Goal: Navigation & Orientation: Find specific page/section

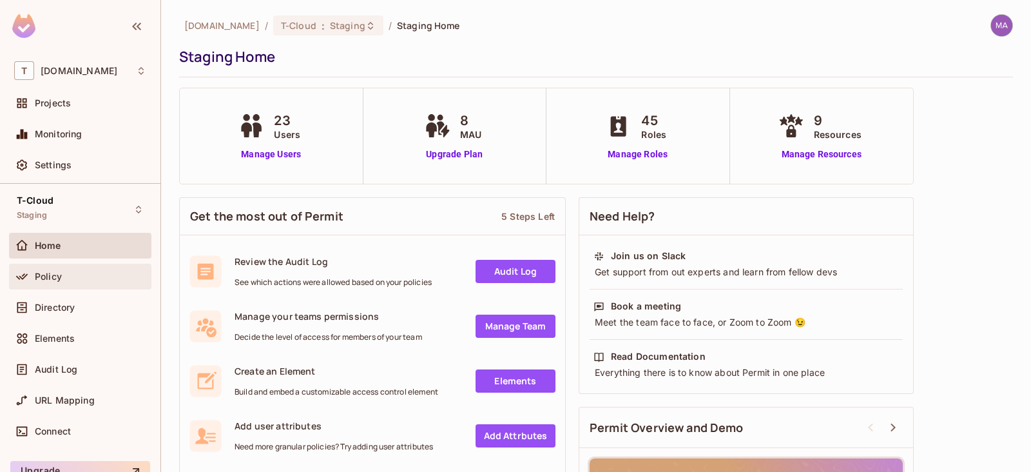
click at [81, 286] on div "Policy" at bounding box center [80, 277] width 142 height 26
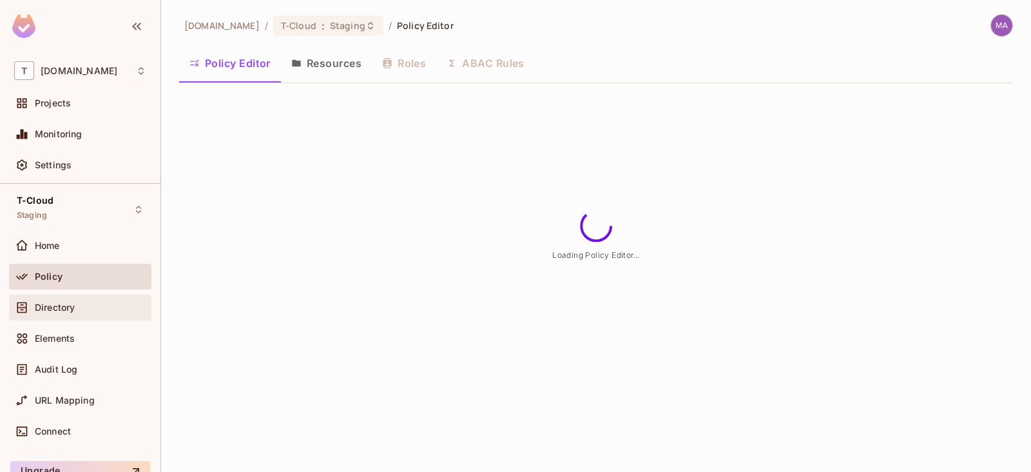
click at [86, 307] on div "Directory" at bounding box center [90, 307] width 111 height 10
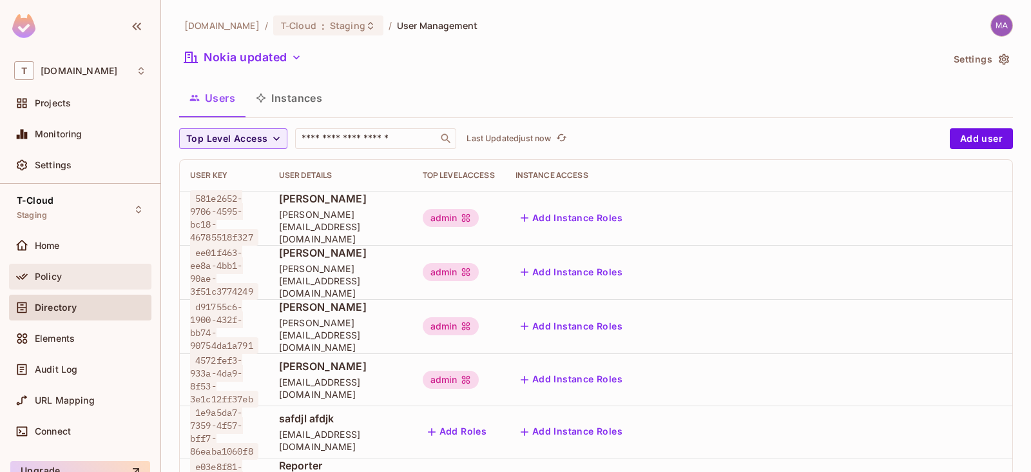
click at [87, 285] on div "Policy" at bounding box center [80, 277] width 142 height 26
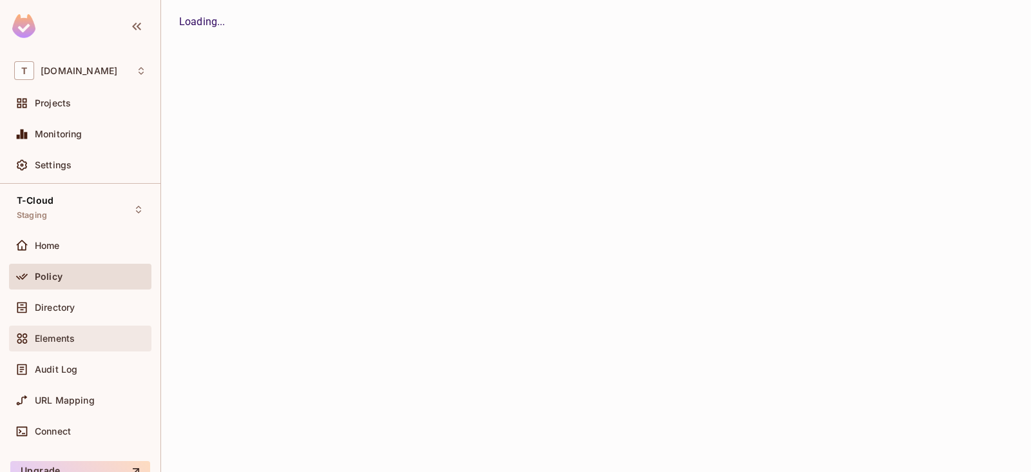
click at [44, 325] on div "Elements" at bounding box center [80, 338] width 142 height 26
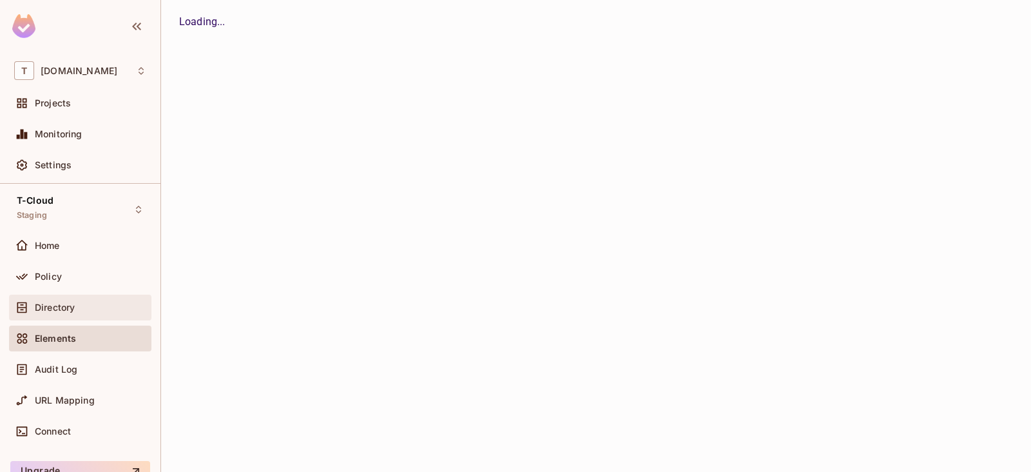
click at [58, 307] on span "Directory" at bounding box center [55, 307] width 40 height 10
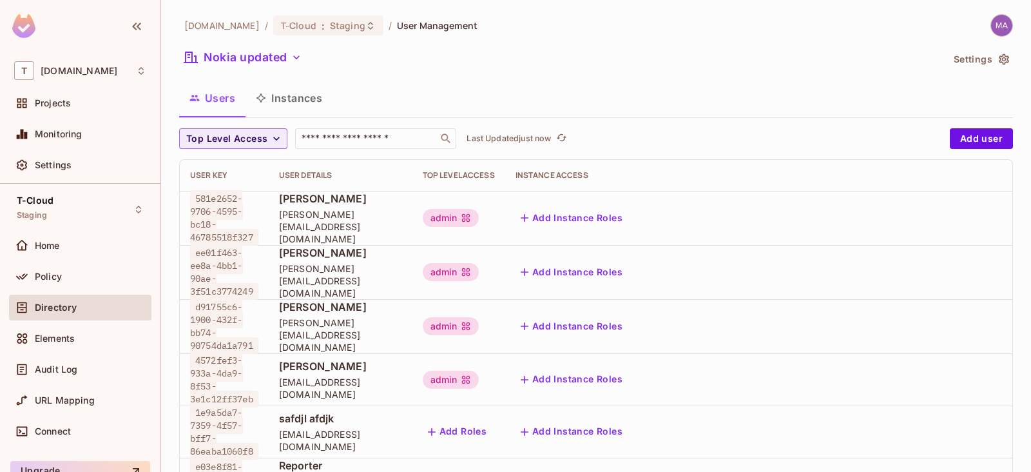
scroll to position [2, 0]
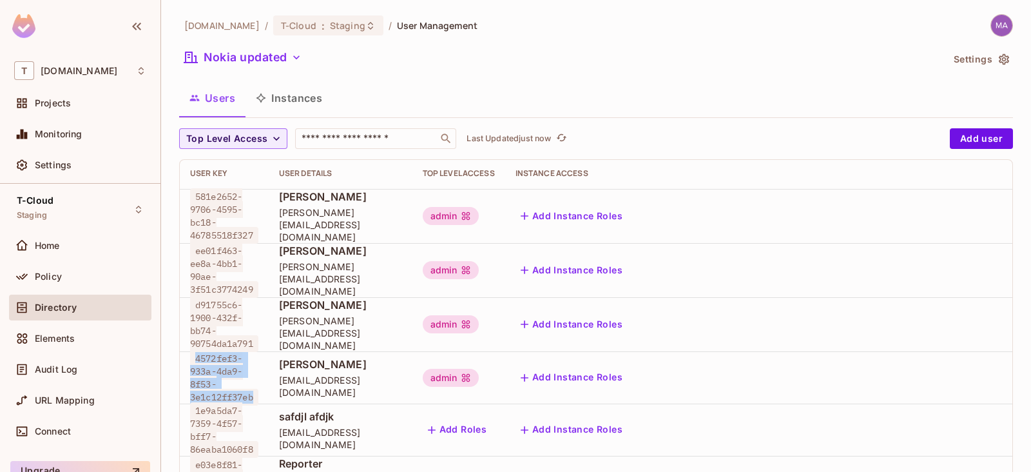
drag, startPoint x: 257, startPoint y: 382, endPoint x: 195, endPoint y: 349, distance: 70.3
click at [196, 350] on span "4572fef3-933a-4da9-8f53-3e1c12ff37eb" at bounding box center [224, 377] width 68 height 55
copy span "4572fef3-933a-4da9-8f53-3e1c12ff37eb"
click at [719, 101] on div "Users Instances" at bounding box center [596, 98] width 834 height 32
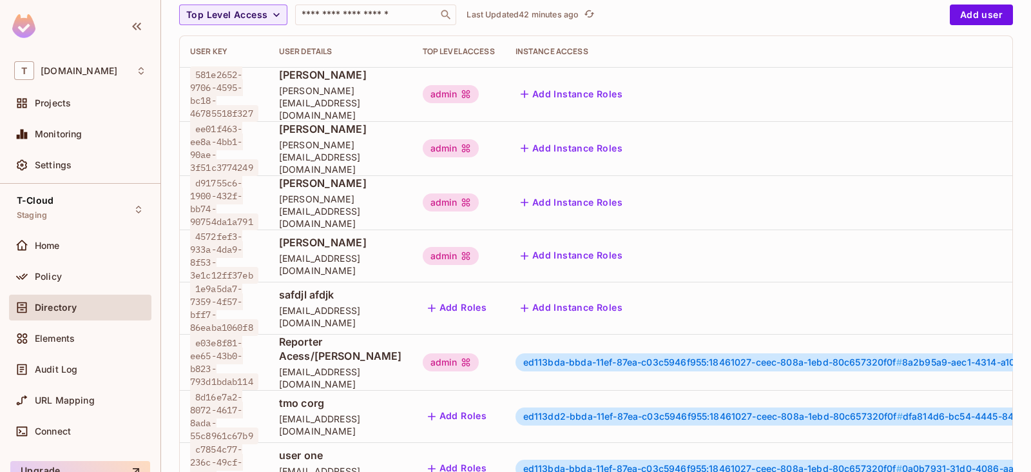
scroll to position [0, 0]
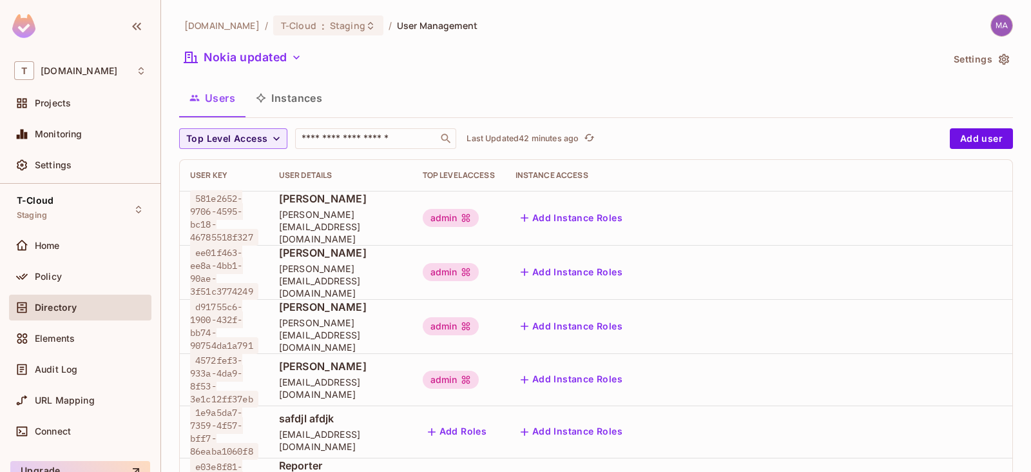
click at [732, 8] on div "[DOMAIN_NAME] / T-Cloud : Staging / User Management Nokia updated Settings User…" at bounding box center [596, 236] width 870 height 472
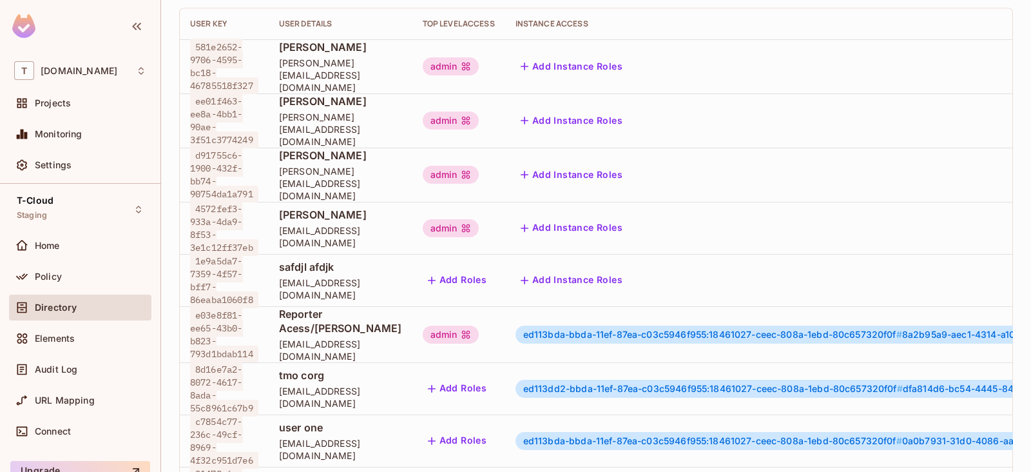
scroll to position [322, 0]
